Goal: Information Seeking & Learning: Compare options

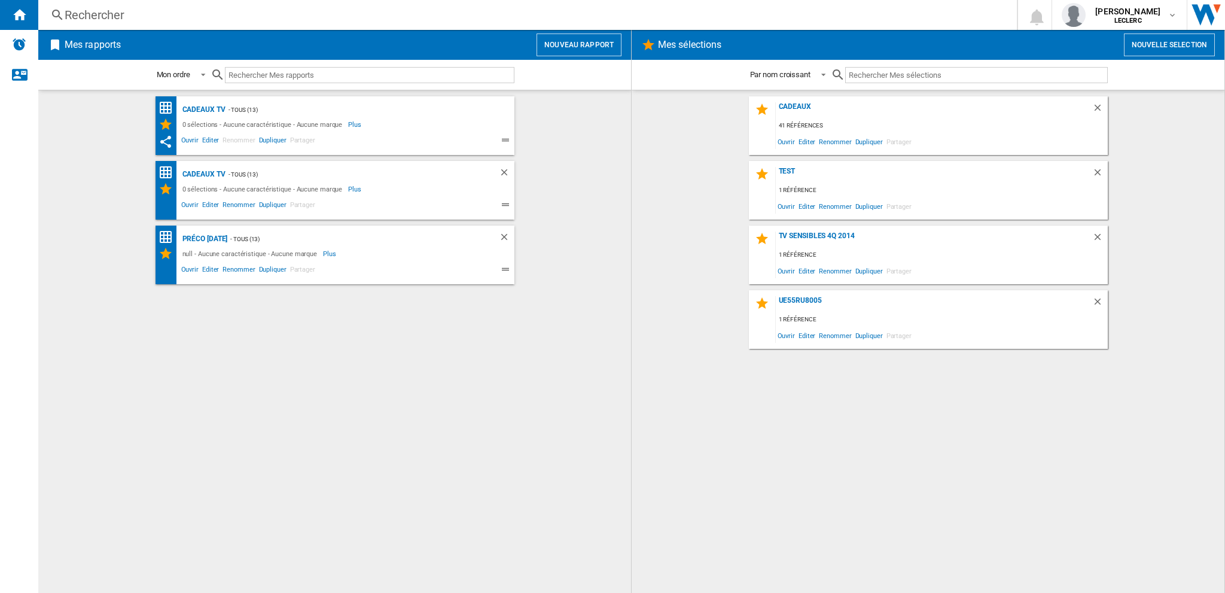
drag, startPoint x: 309, startPoint y: 74, endPoint x: 206, endPoint y: 16, distance: 118.4
click at [206, 16] on div "Rechercher" at bounding box center [525, 15] width 921 height 17
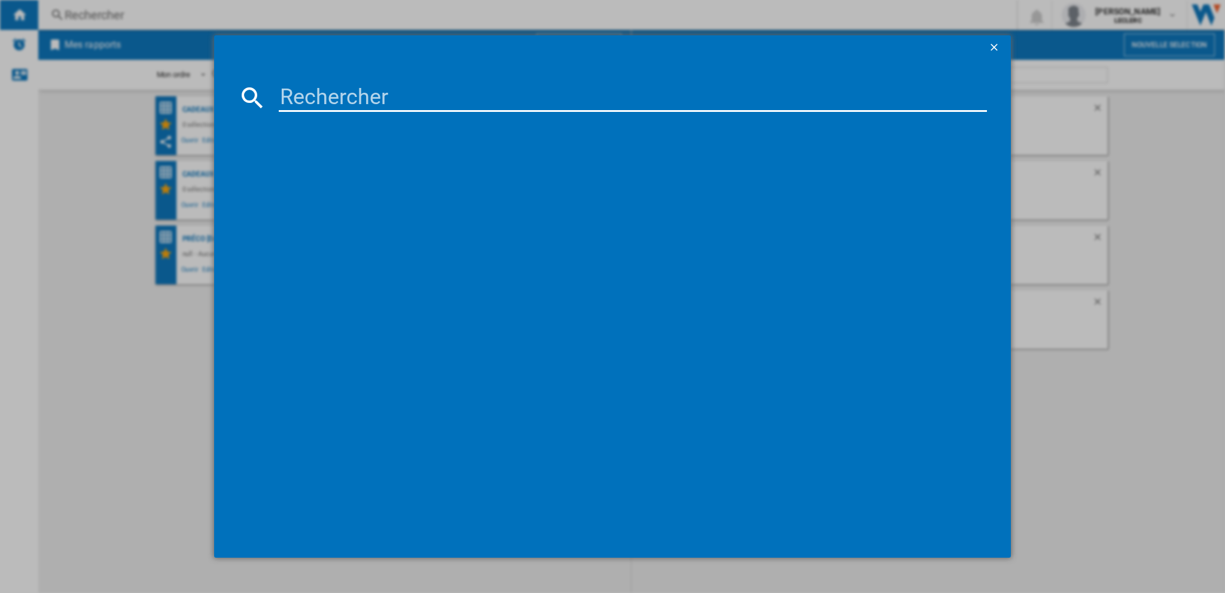
paste input "8806097238218"
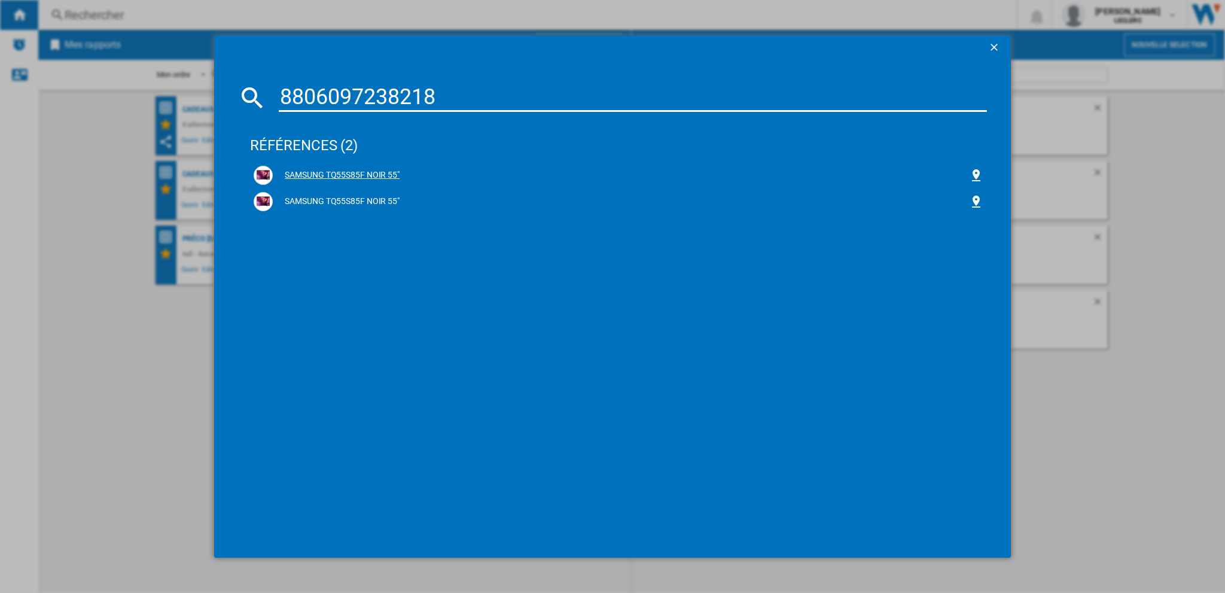
type input "8806097238218"
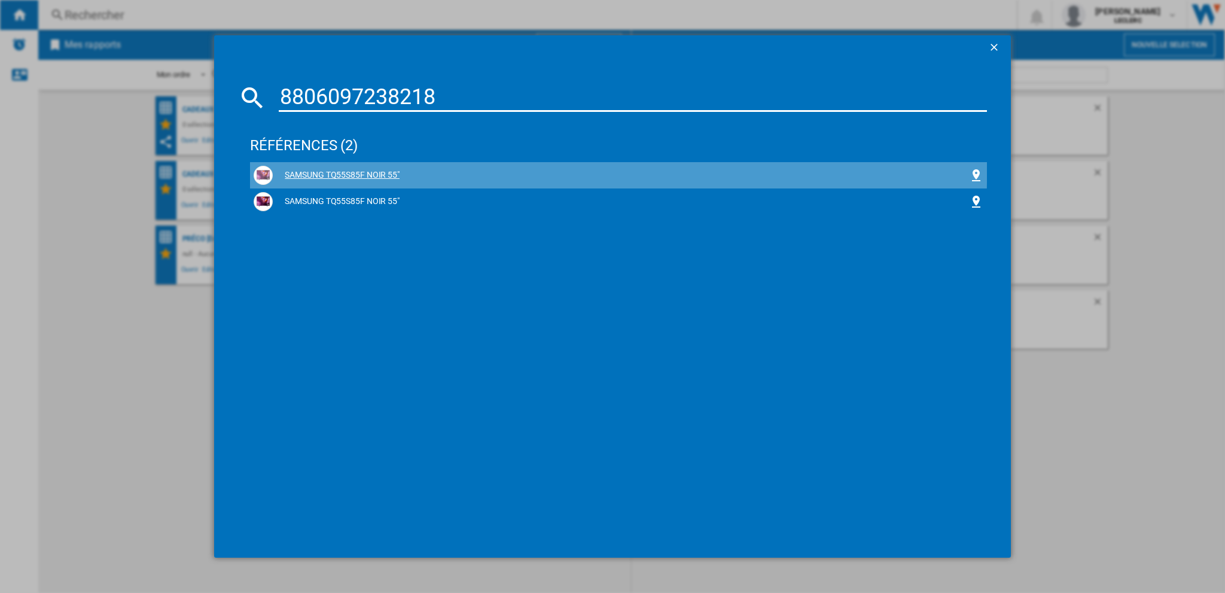
drag, startPoint x: 376, startPoint y: 170, endPoint x: 379, endPoint y: 164, distance: 7.0
click at [376, 170] on div "SAMSUNG TQ55S85F NOIR 55"" at bounding box center [621, 175] width 696 height 12
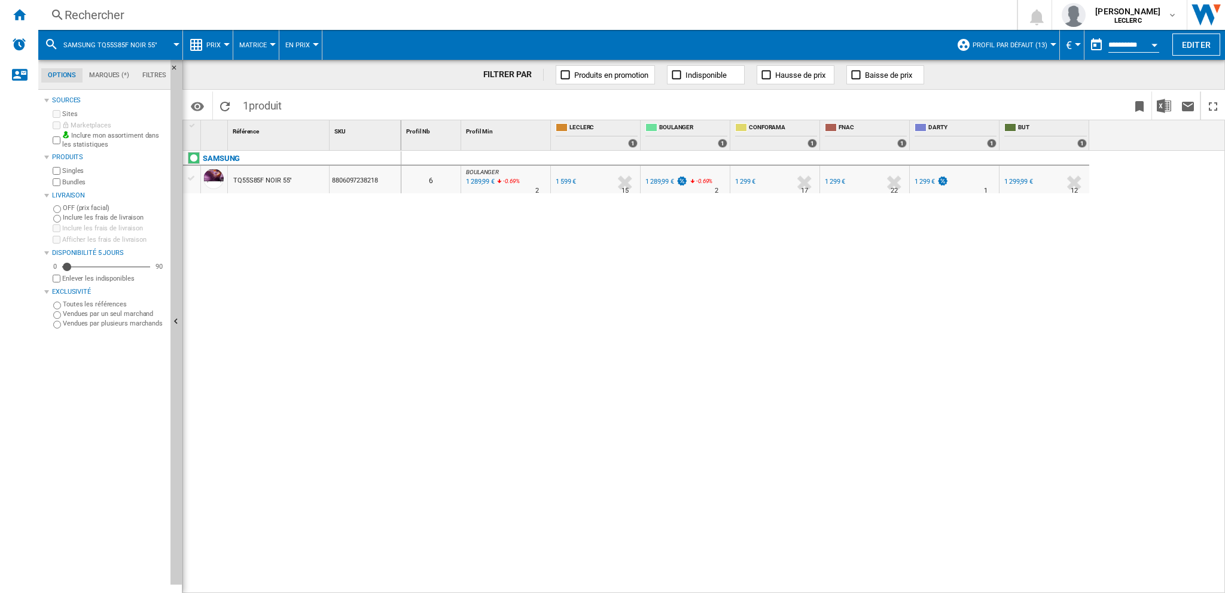
click at [475, 182] on div "1 289,99 €" at bounding box center [479, 182] width 31 height 12
click at [100, 12] on div "Rechercher" at bounding box center [525, 15] width 921 height 17
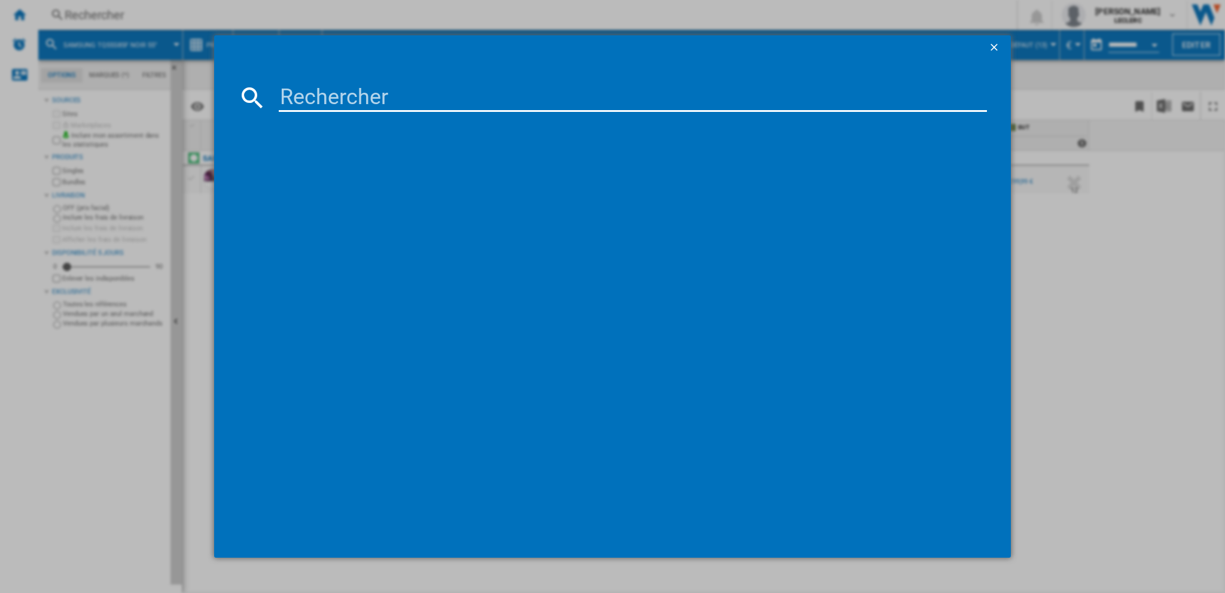
paste input "8806097057512"
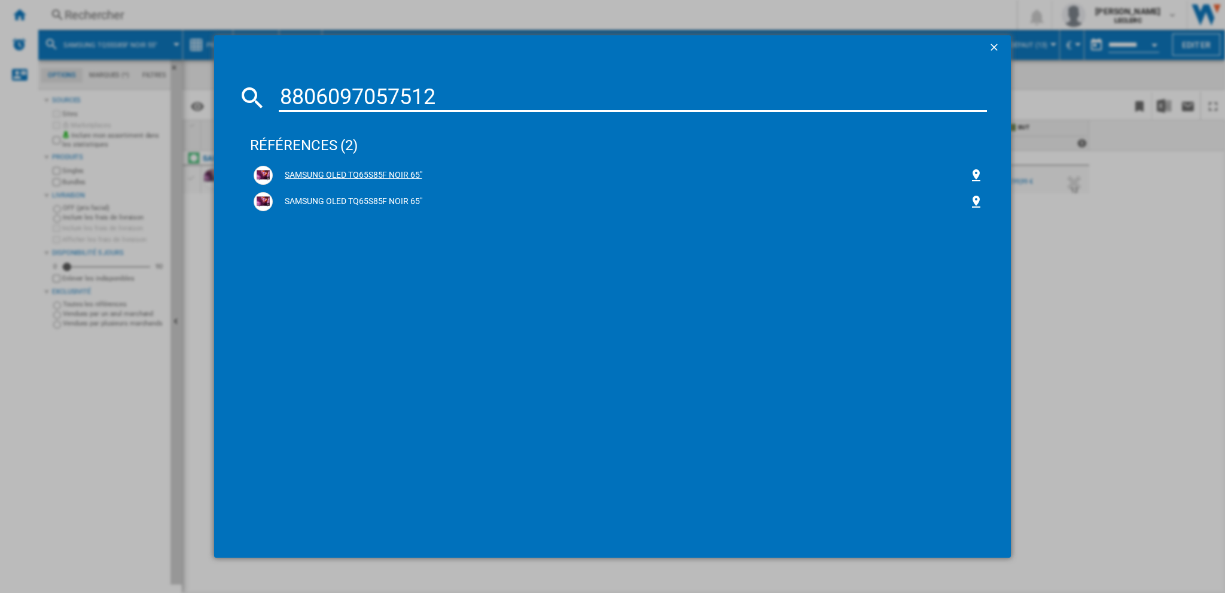
type input "8806097057512"
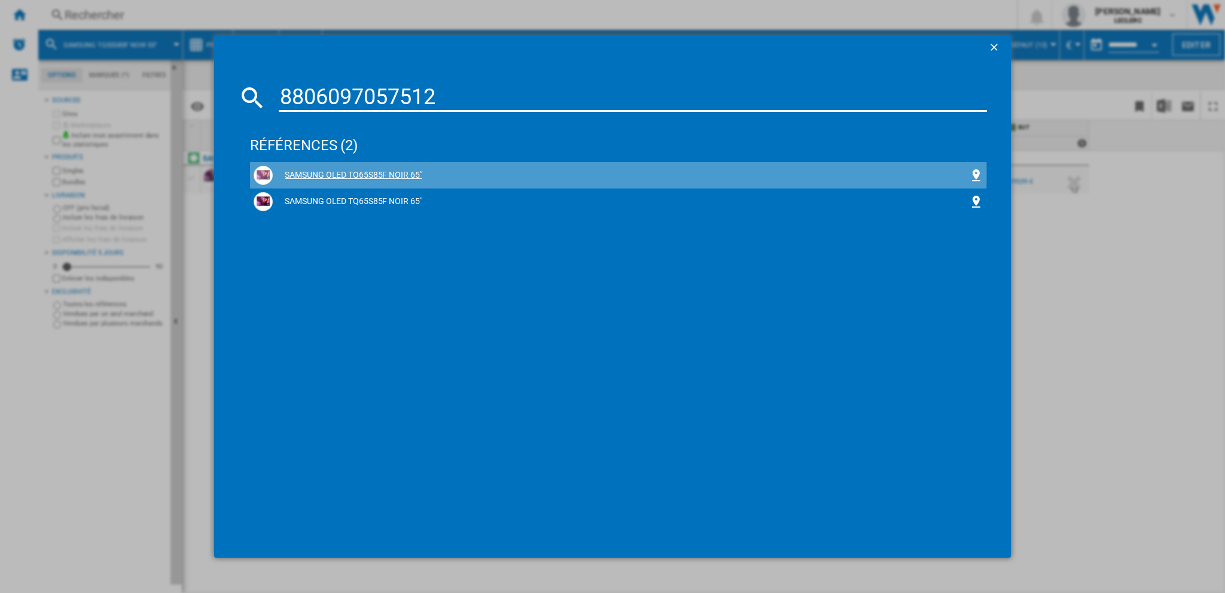
click at [409, 174] on div "SAMSUNG OLED TQ65S85F NOIR 65"" at bounding box center [621, 175] width 696 height 12
